Goal: Transaction & Acquisition: Purchase product/service

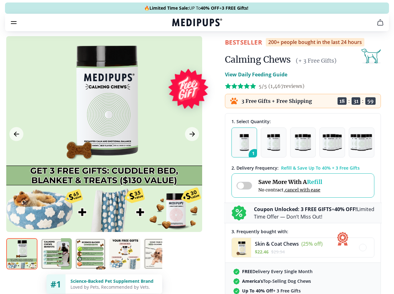
click at [179, 50] on span "Supplements" at bounding box center [194, 53] width 31 height 6
click at [211, 49] on icon "button" at bounding box center [214, 52] width 7 height 7
click at [376, 26] on icon "cart" at bounding box center [379, 22] width 7 height 7
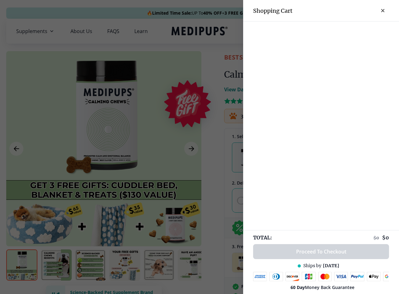
click at [303, 31] on div at bounding box center [321, 27] width 156 height 10
click at [352, 31] on div at bounding box center [321, 27] width 156 height 10
click at [372, 31] on div at bounding box center [321, 27] width 156 height 10
click at [104, 149] on div at bounding box center [199, 147] width 399 height 294
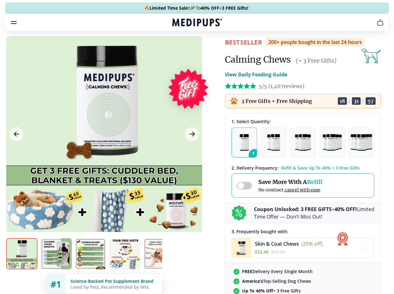
click at [16, 136] on icon "Previous Image" at bounding box center [16, 134] width 5 height 4
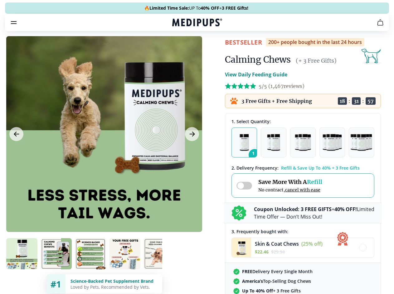
click at [191, 136] on icon "Next Image" at bounding box center [191, 134] width 5 height 4
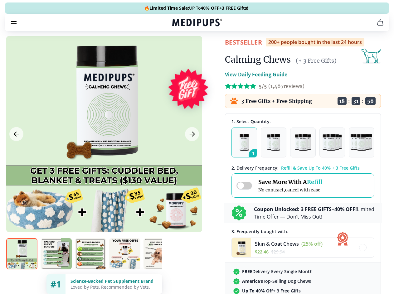
click at [22, 265] on img at bounding box center [21, 253] width 31 height 31
